Goal: Task Accomplishment & Management: Use online tool/utility

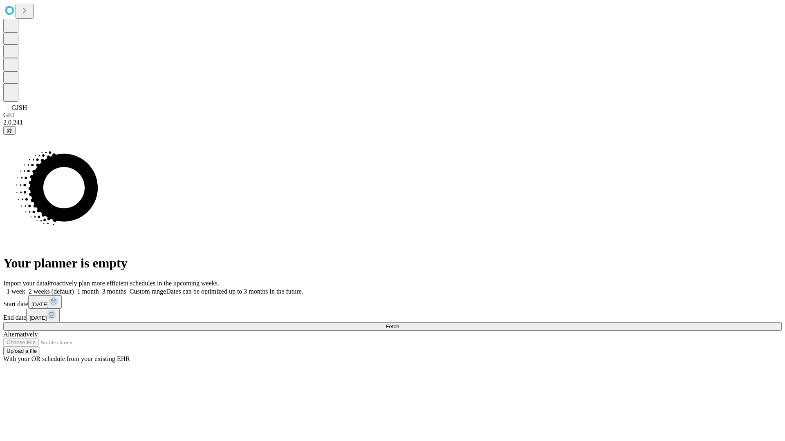
click at [399, 324] on span "Fetch" at bounding box center [391, 327] width 13 height 6
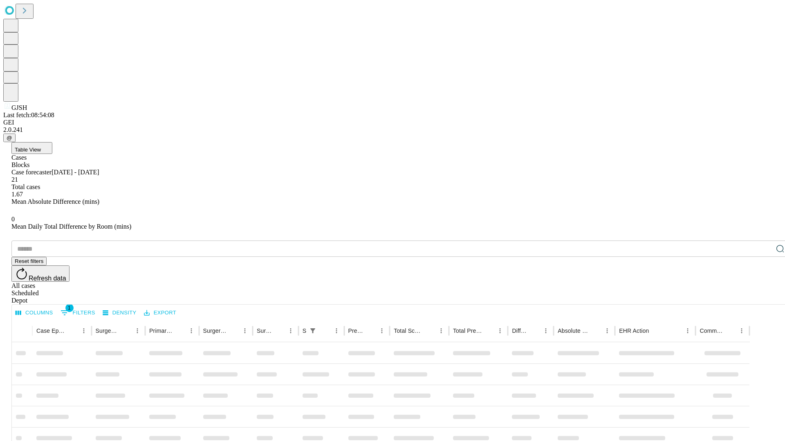
click at [763, 297] on div "Depot" at bounding box center [400, 300] width 778 height 7
